Goal: Task Accomplishment & Management: Manage account settings

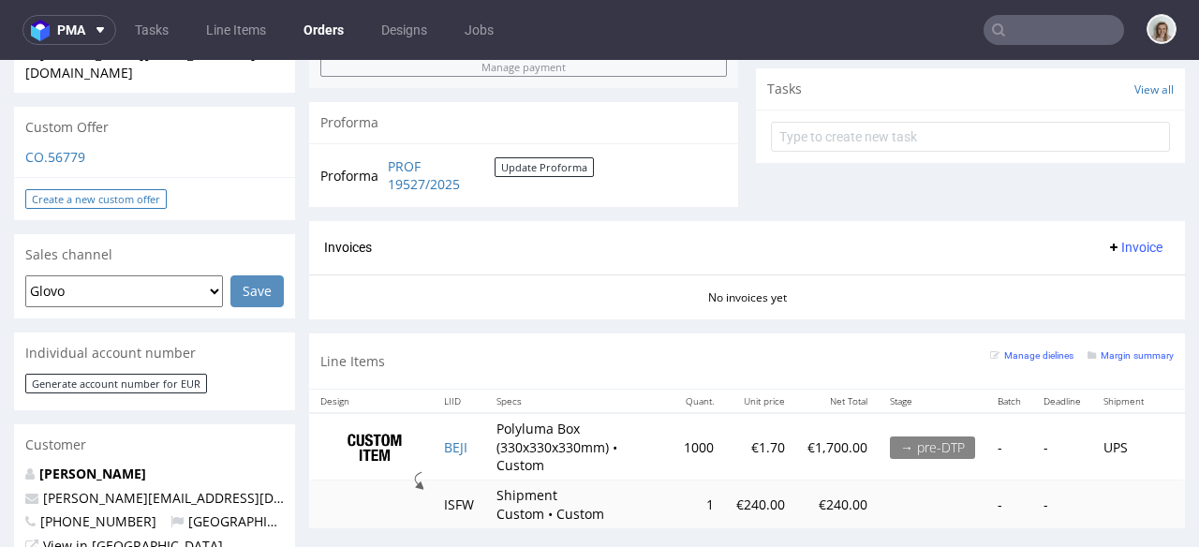
scroll to position [654, 0]
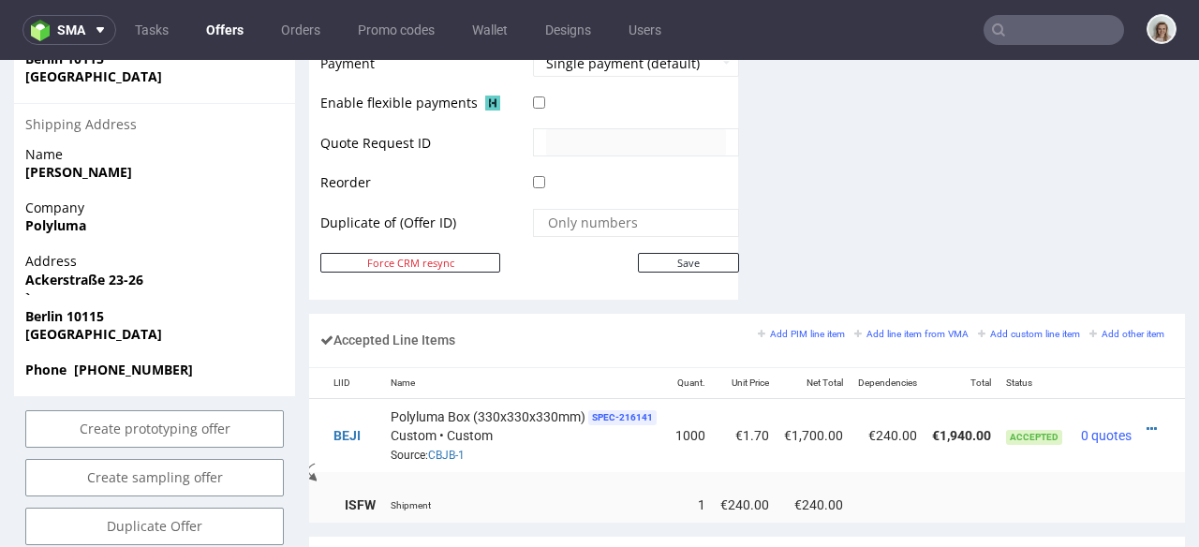
scroll to position [0, 125]
click at [1147, 423] on icon at bounding box center [1152, 429] width 10 height 13
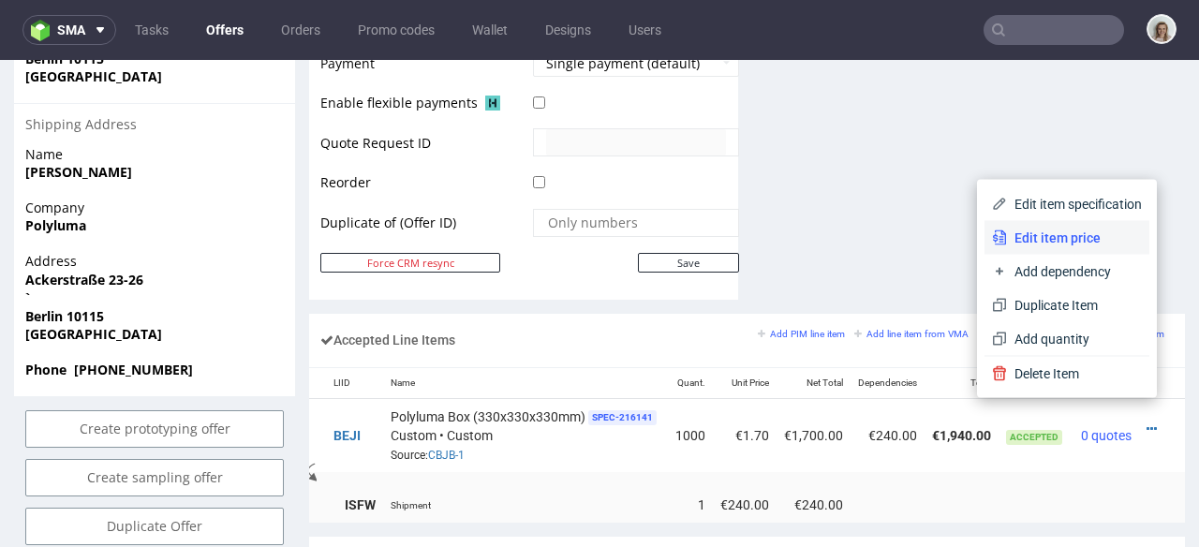
click at [1043, 249] on li "Edit item price" at bounding box center [1067, 238] width 165 height 34
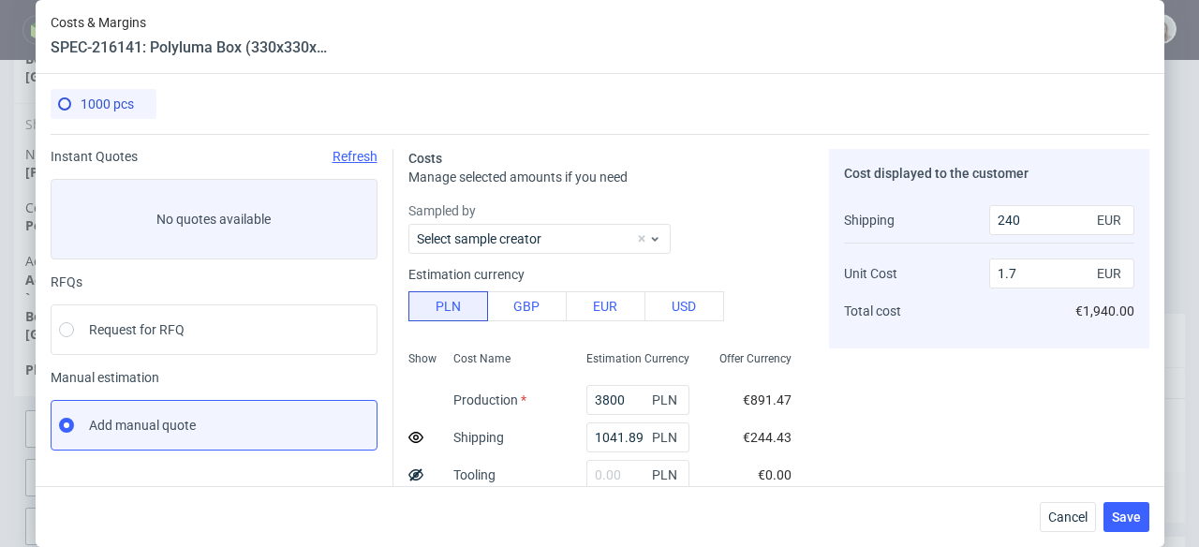
scroll to position [45, 0]
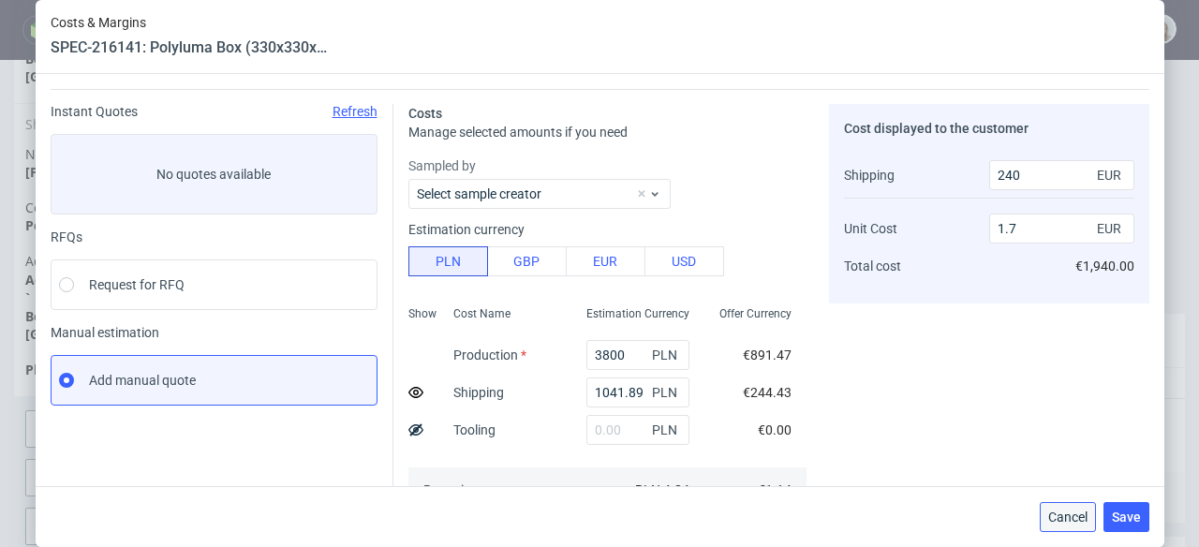
click at [1076, 514] on span "Cancel" at bounding box center [1067, 517] width 39 height 13
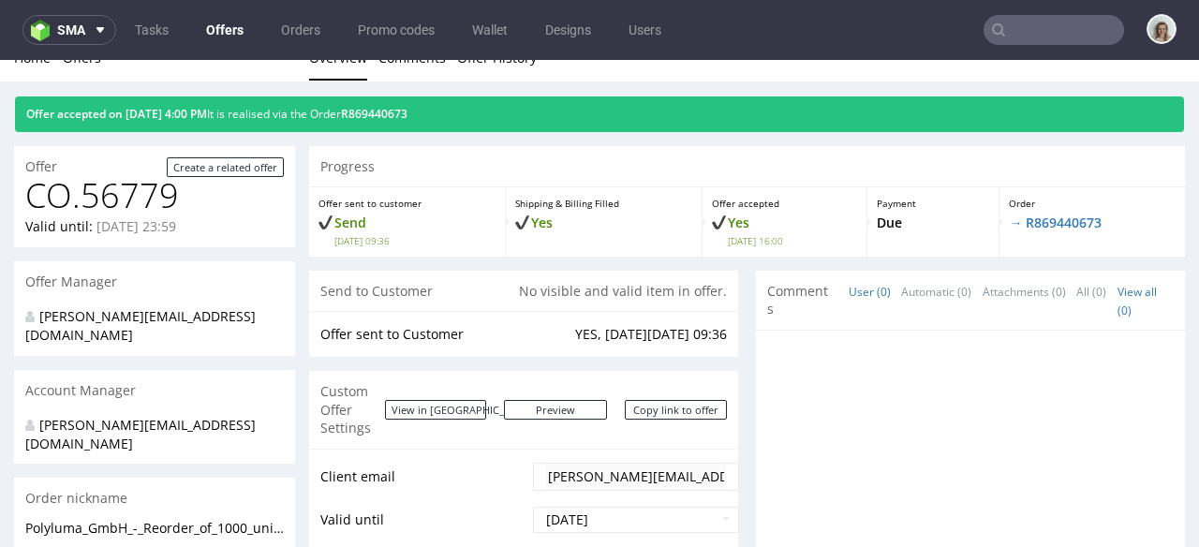
scroll to position [0, 0]
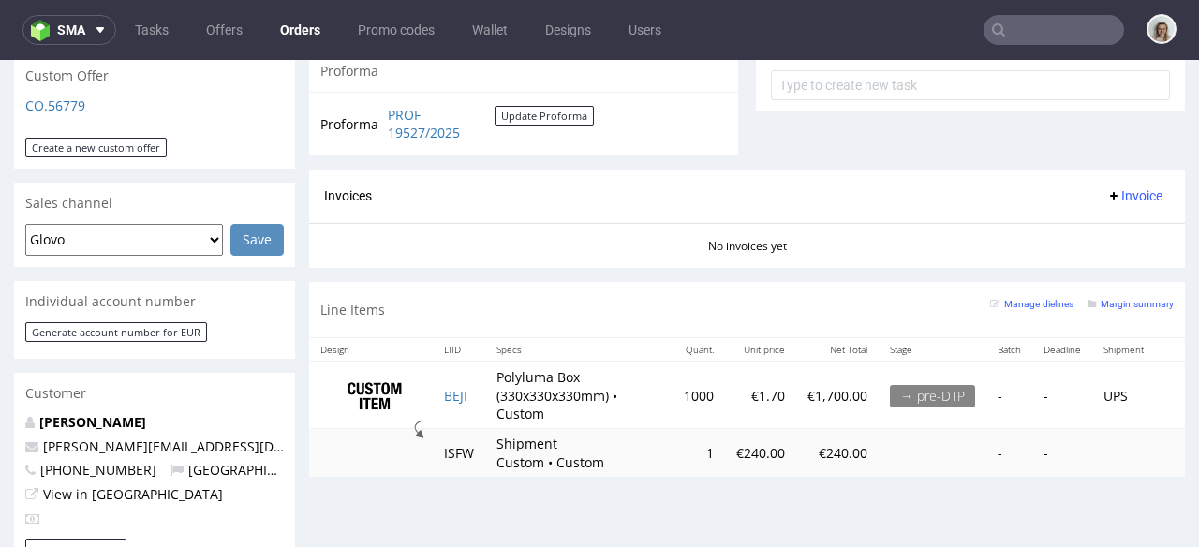
scroll to position [750, 0]
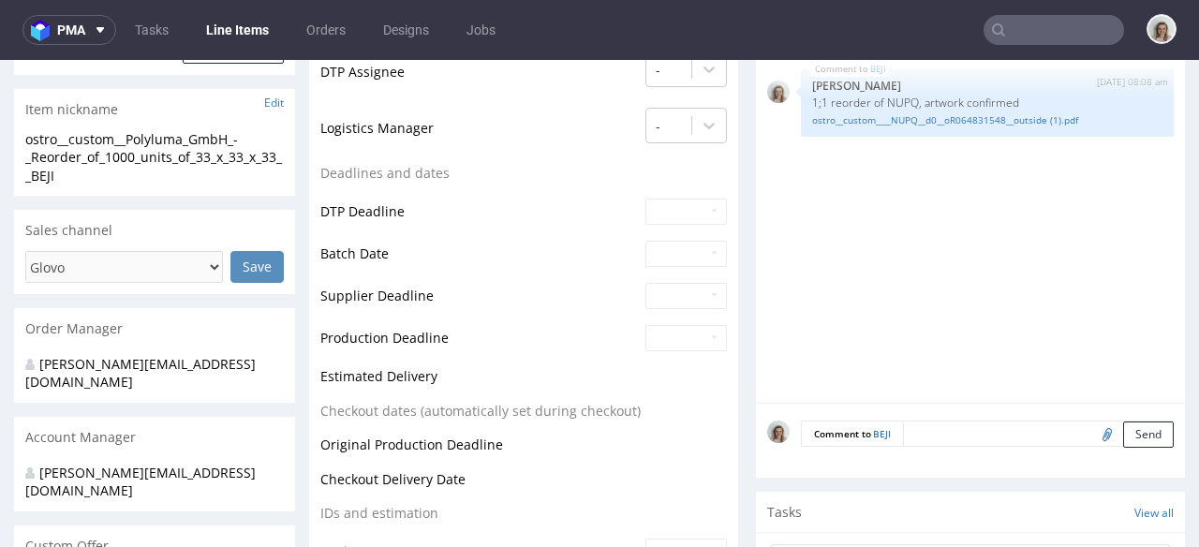
scroll to position [654, 0]
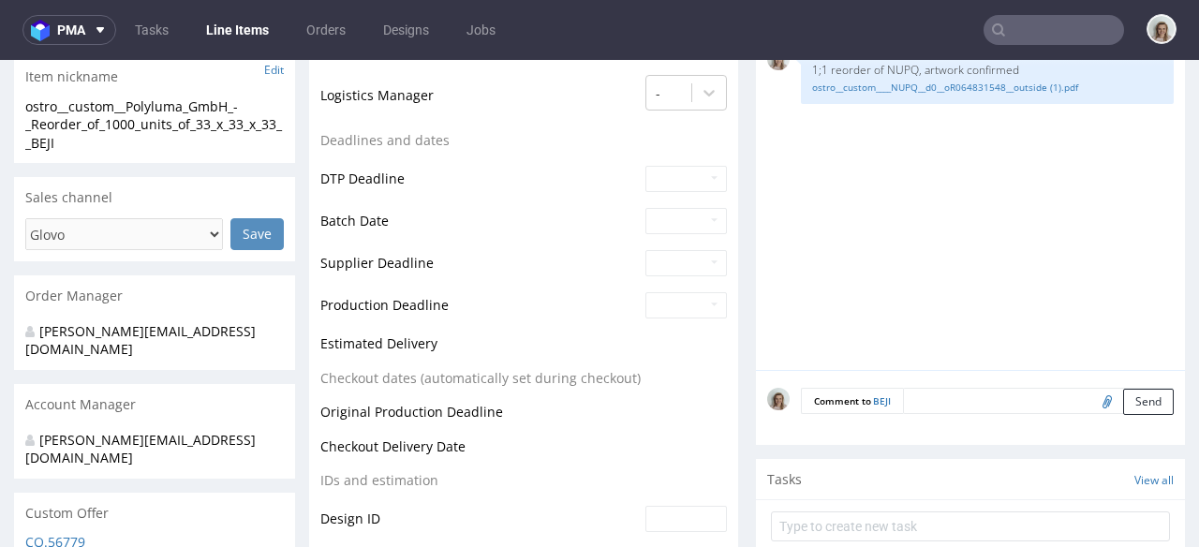
click at [904, 397] on textarea at bounding box center [1038, 401] width 271 height 26
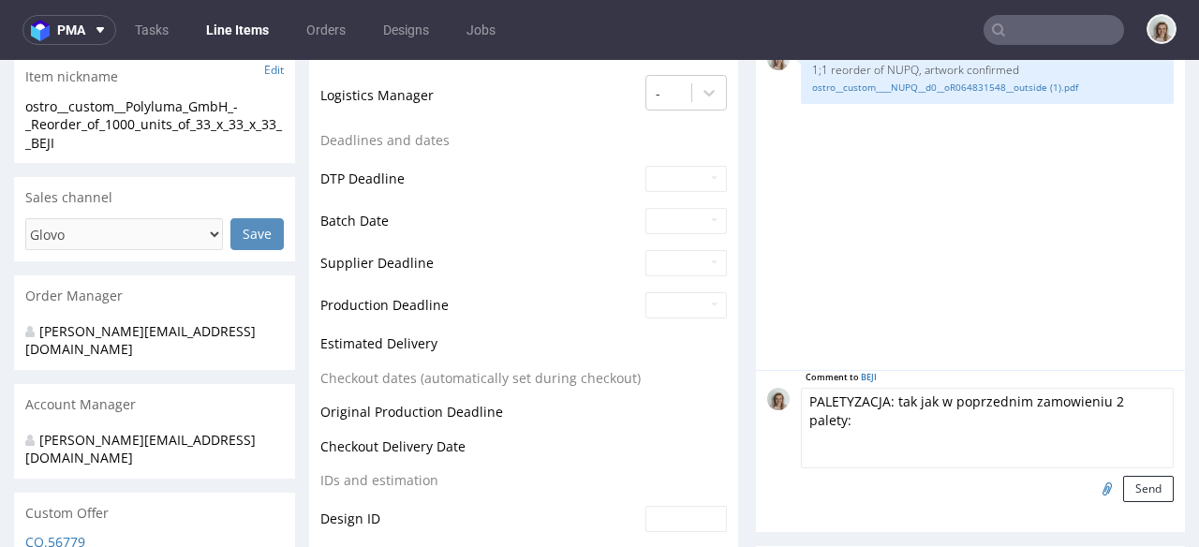
paste textarea "1400x1000"
type textarea "PALETYZACJA: tak jak w poprzednim zamowieniu 2 palety: 1400x1000"
click at [1092, 480] on input "file" at bounding box center [1105, 488] width 26 height 24
click at [1123, 486] on button "Send" at bounding box center [1148, 489] width 51 height 26
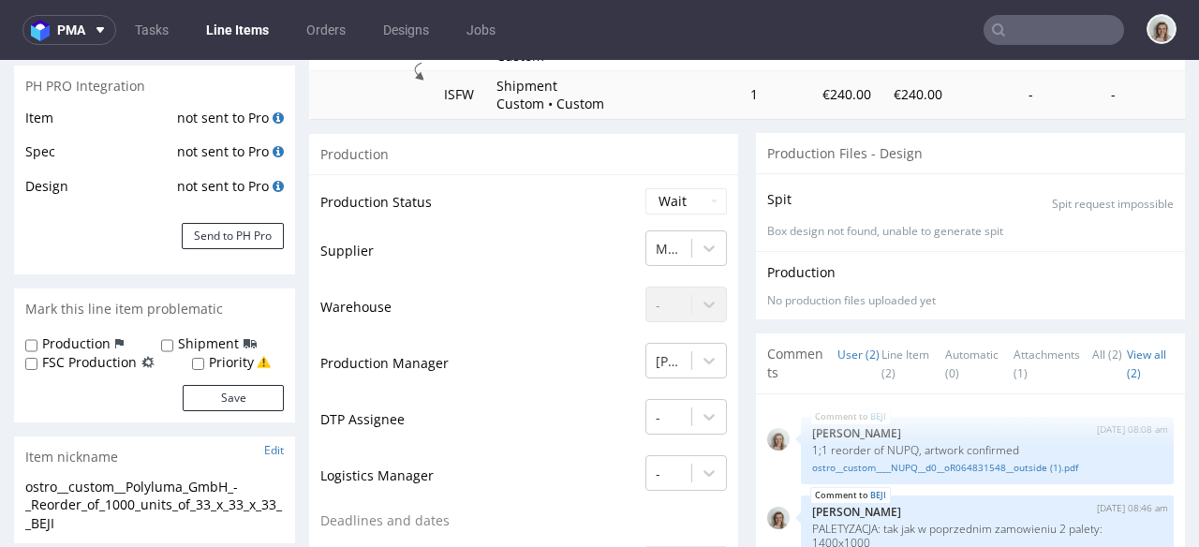
scroll to position [313, 0]
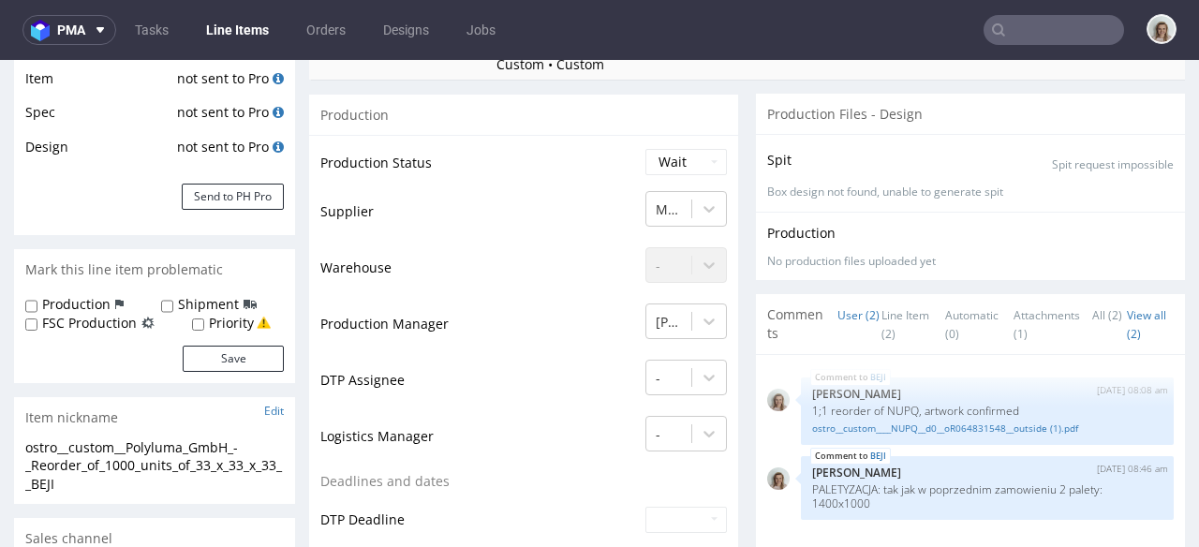
click at [1054, 34] on input "text" at bounding box center [1054, 30] width 141 height 30
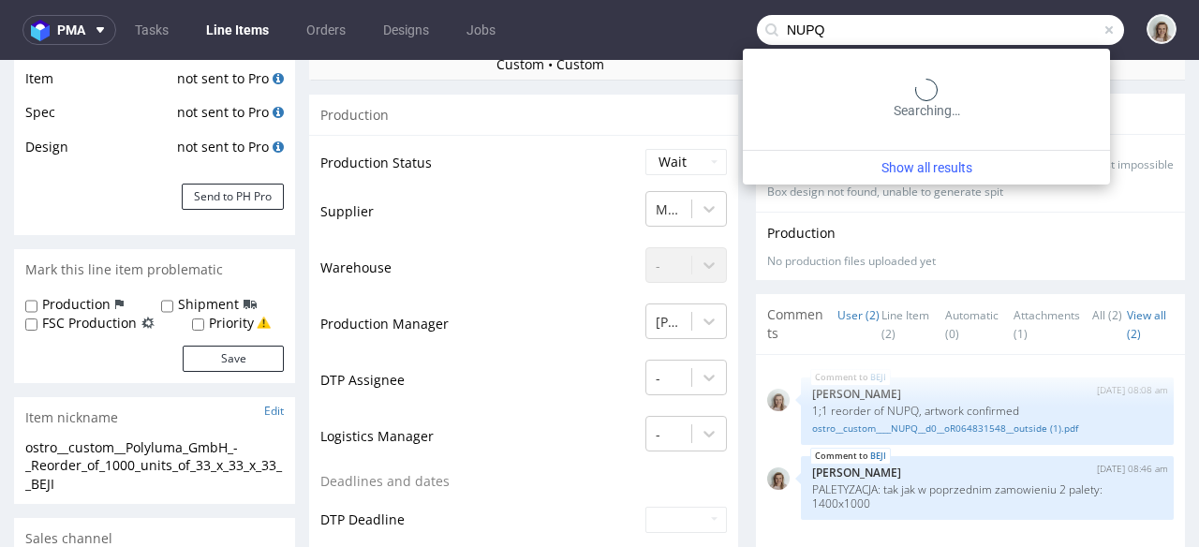
type input "NUPQ"
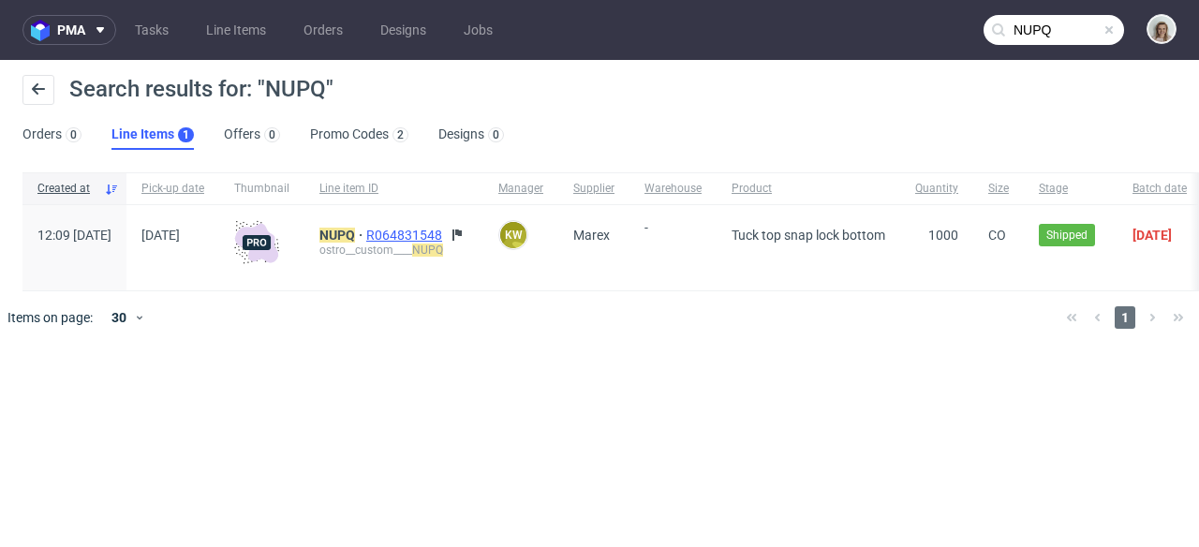
click at [446, 228] on span "R064831548" at bounding box center [406, 235] width 80 height 15
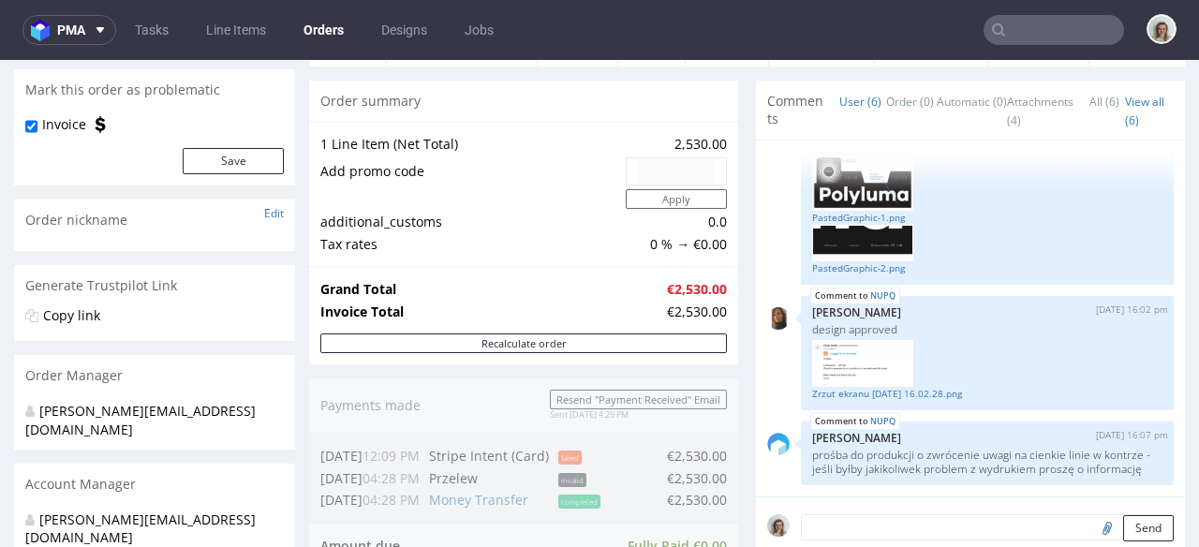
scroll to position [330, 0]
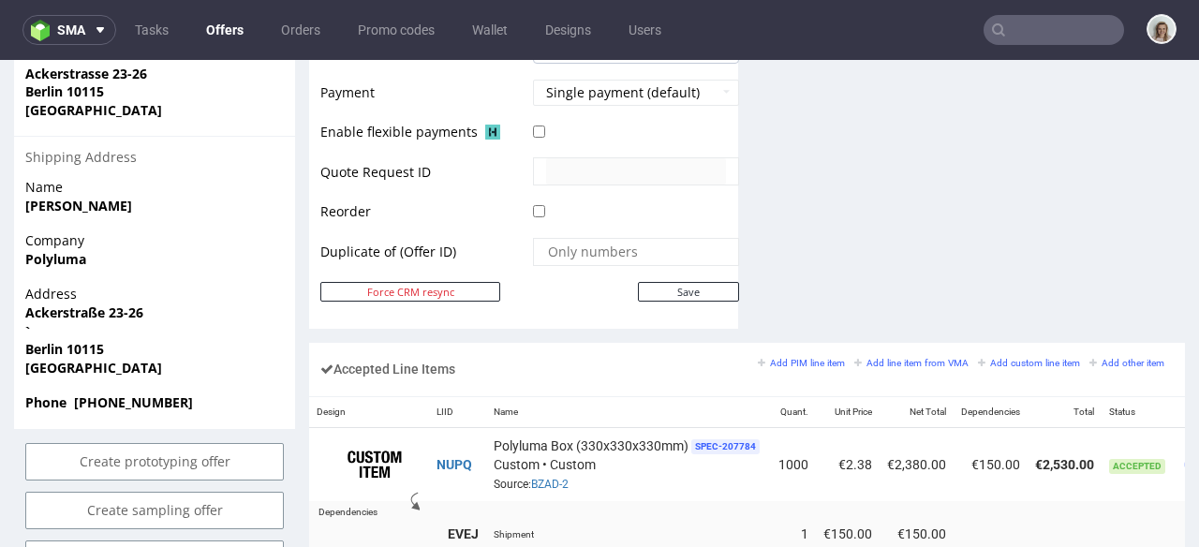
scroll to position [1054, 0]
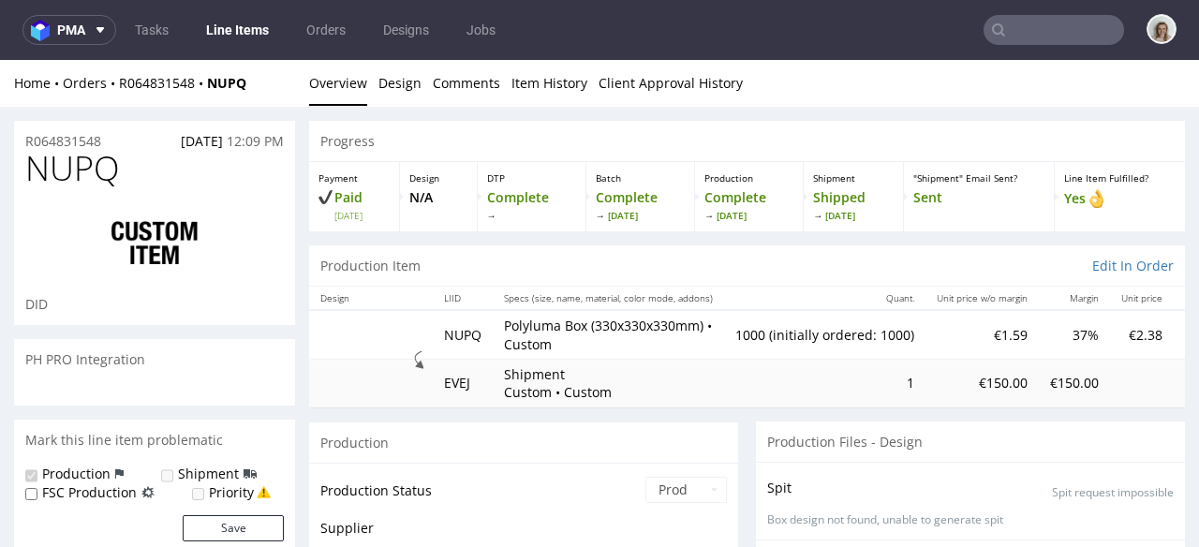
scroll to position [297, 0]
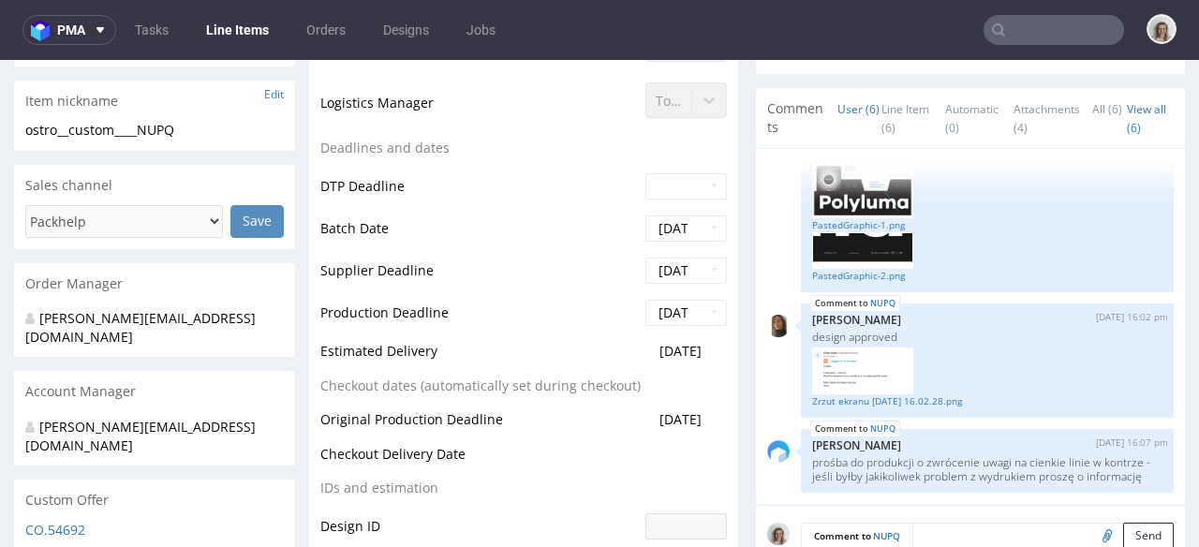
select select "in_progress"
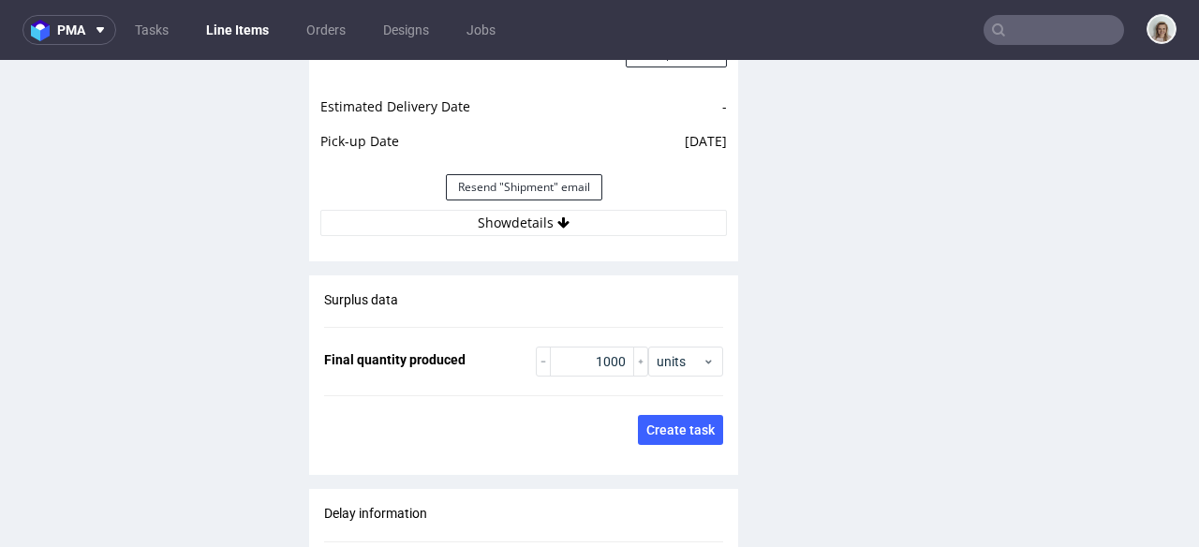
scroll to position [2866, 0]
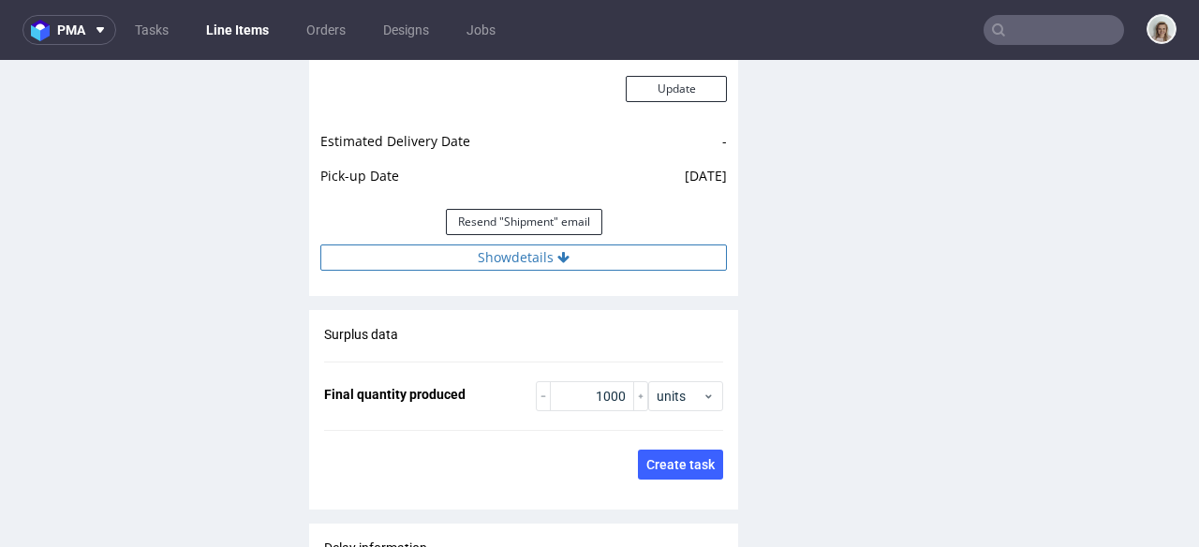
click at [581, 263] on button "Show details" at bounding box center [523, 258] width 407 height 26
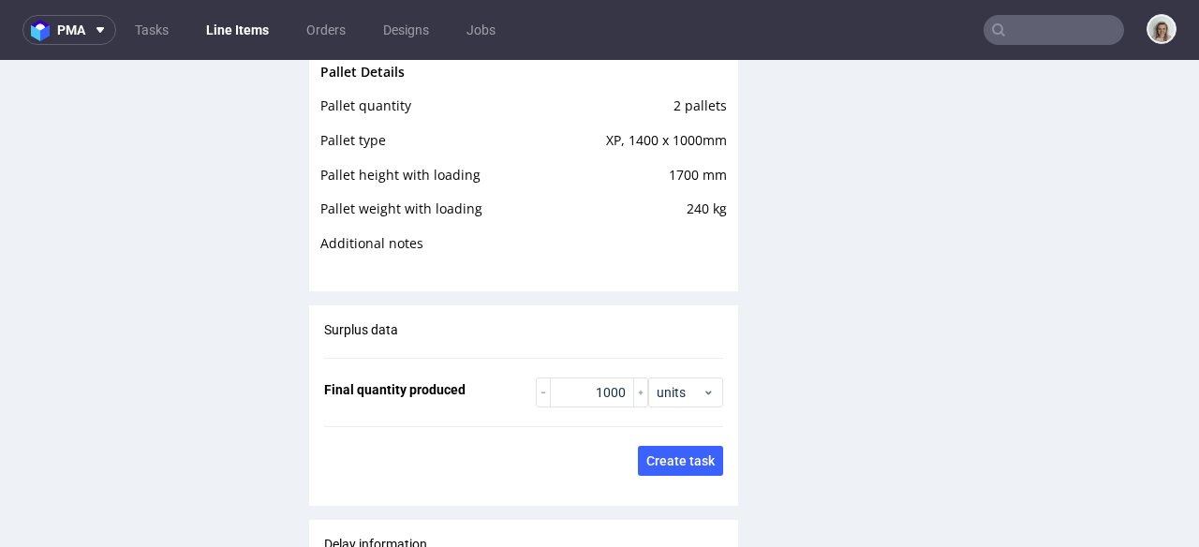
scroll to position [3377, 0]
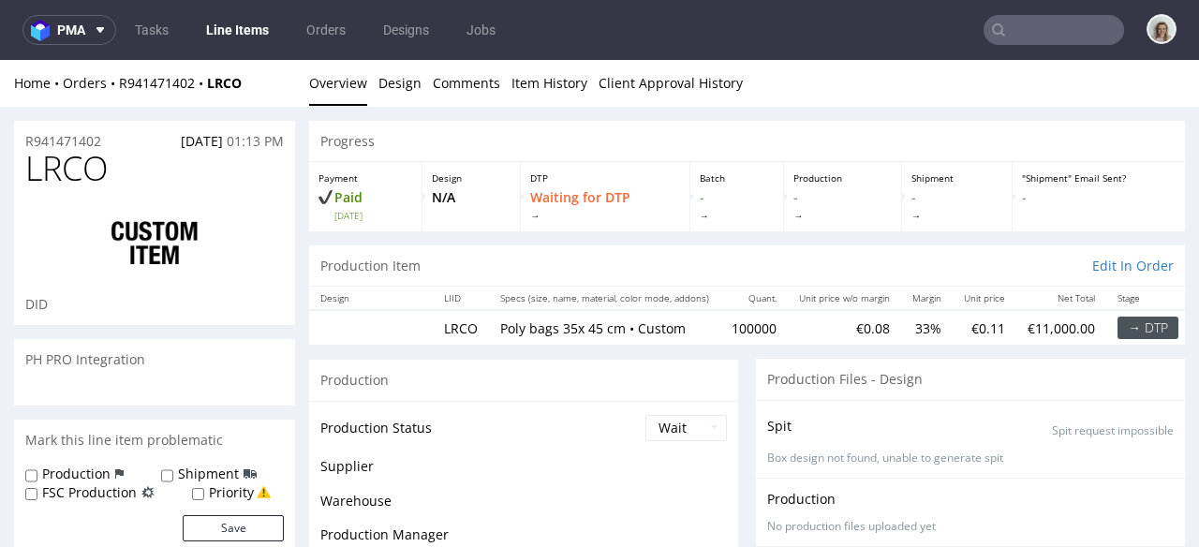
scroll to position [82, 0]
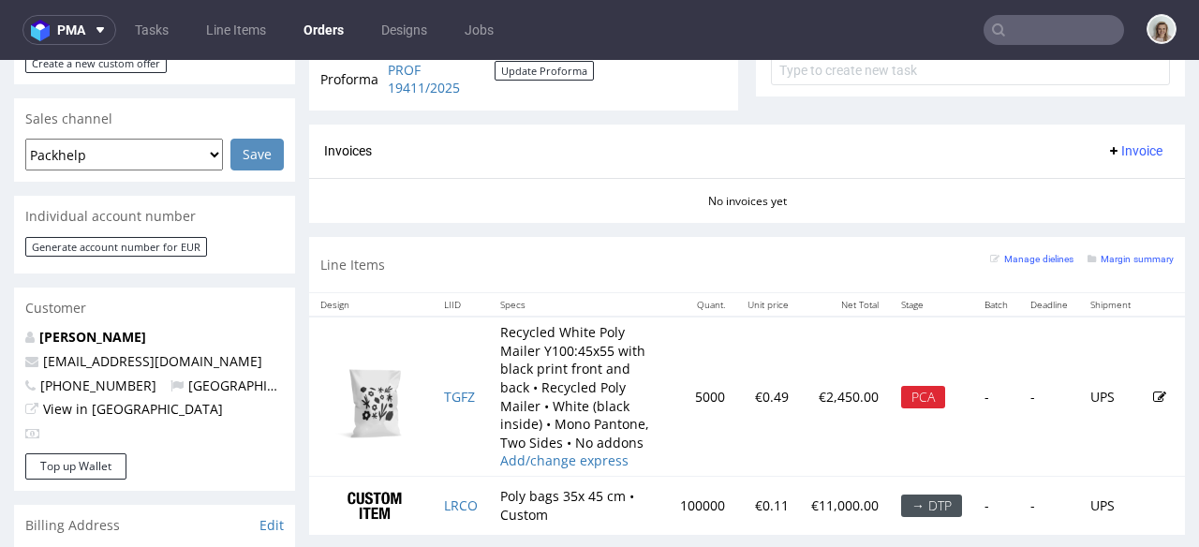
scroll to position [752, 0]
